Goal: Navigation & Orientation: Find specific page/section

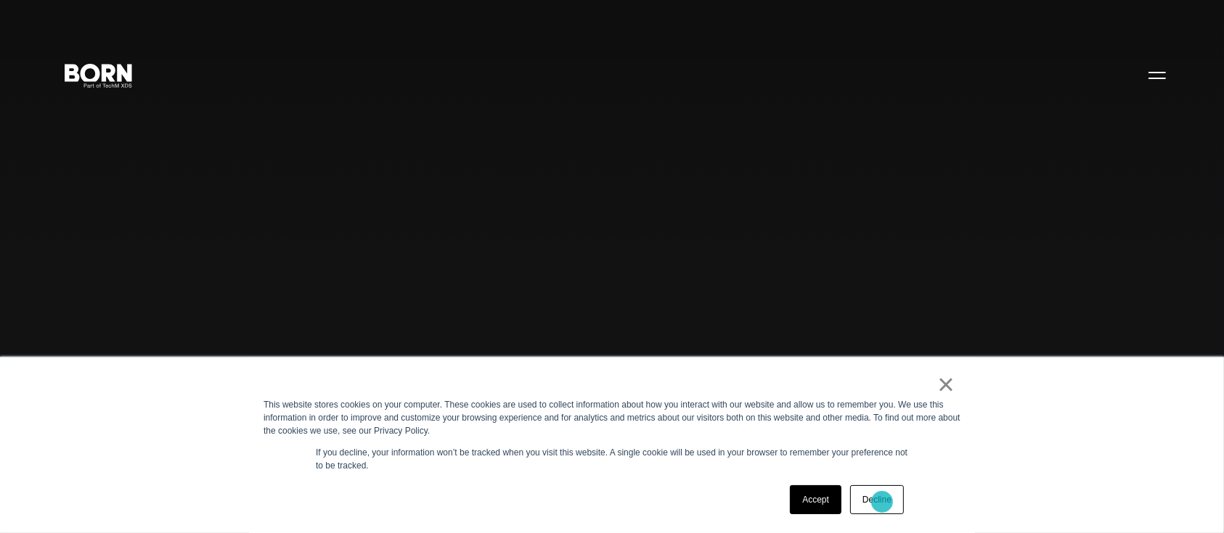
click at [882, 502] on link "Decline" at bounding box center [877, 500] width 54 height 29
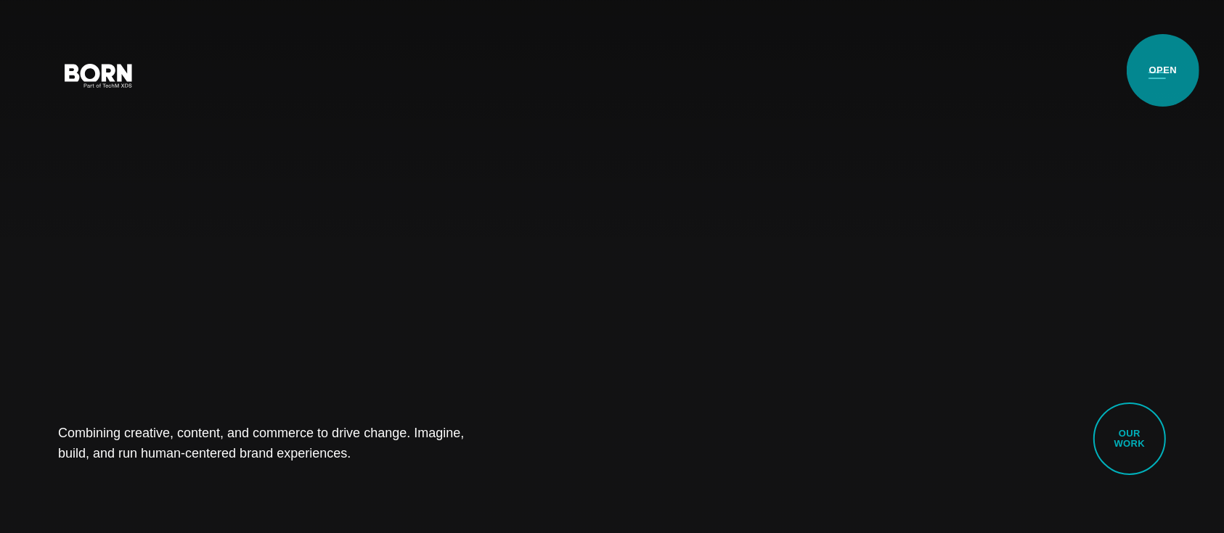
click at [1163, 70] on button "Primary Menu" at bounding box center [1157, 75] width 35 height 30
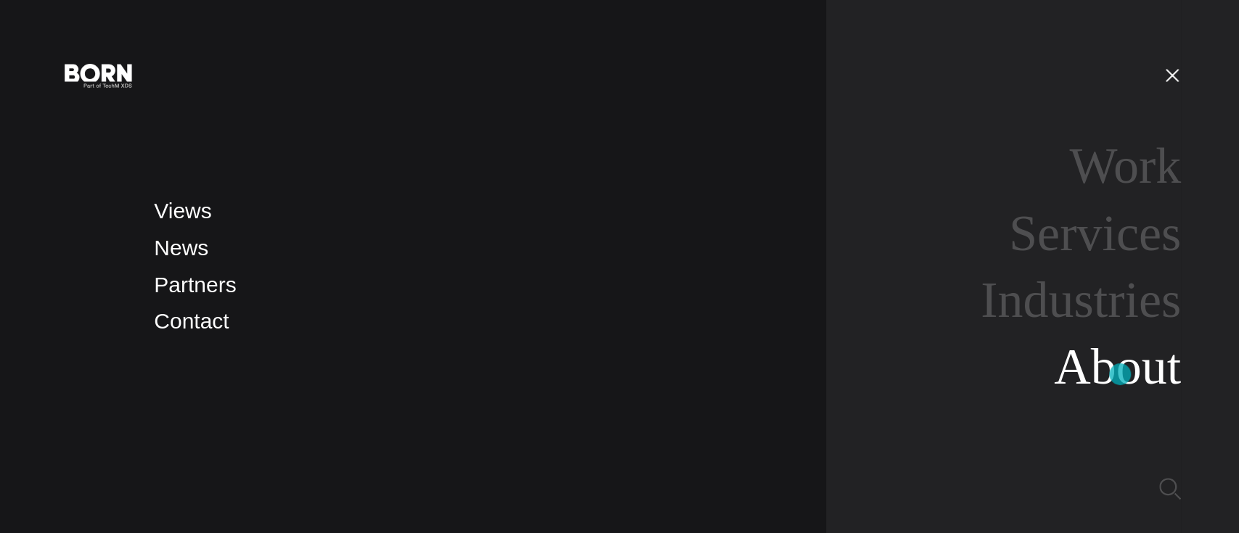
click at [1120, 375] on link "About" at bounding box center [1117, 367] width 127 height 56
